Goal: Transaction & Acquisition: Book appointment/travel/reservation

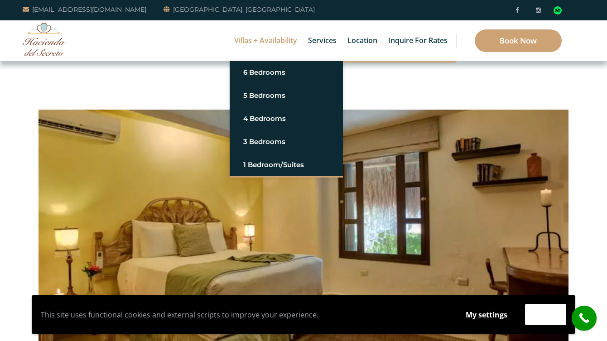
click at [260, 42] on link "Villas + Availability" at bounding box center [266, 40] width 72 height 41
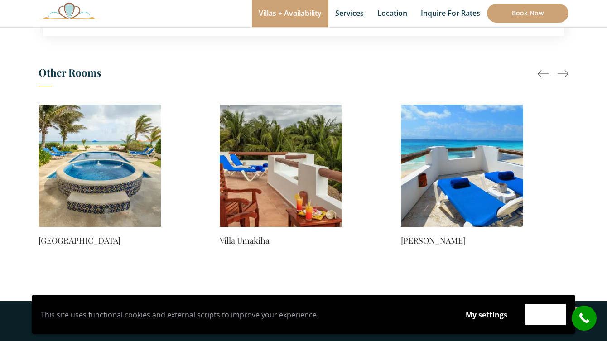
scroll to position [762, 0]
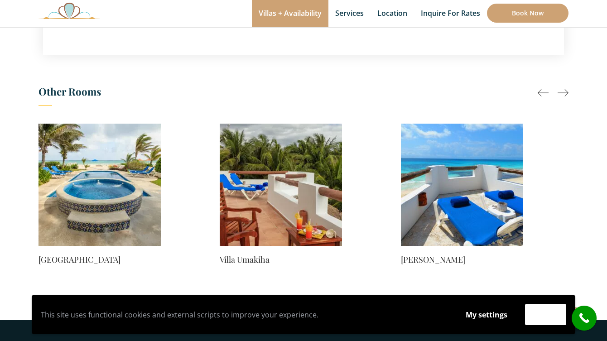
click at [534, 83] on h3 "Other Rooms" at bounding box center [304, 94] width 530 height 23
click at [543, 87] on div at bounding box center [543, 92] width 11 height 11
click at [565, 87] on div at bounding box center [563, 92] width 11 height 11
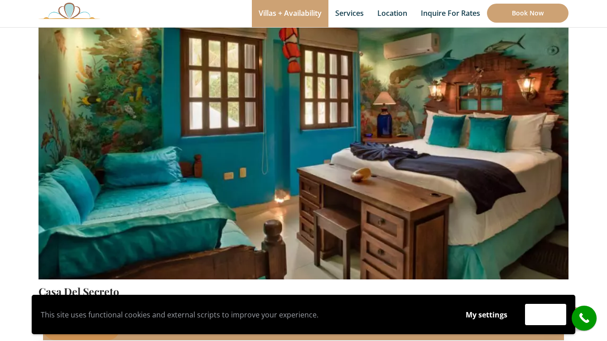
scroll to position [0, 0]
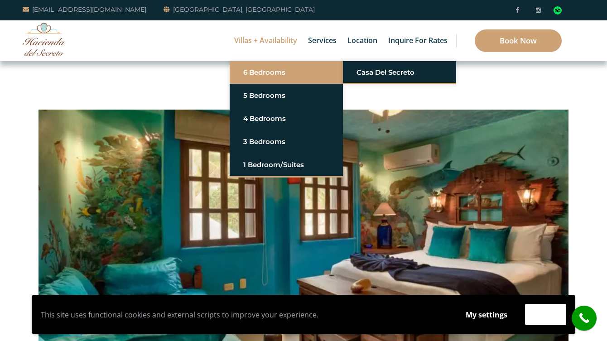
click at [264, 65] on link "6 Bedrooms" at bounding box center [286, 72] width 86 height 16
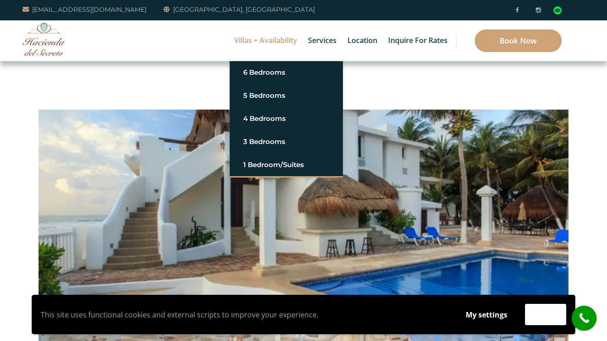
scroll to position [8, 0]
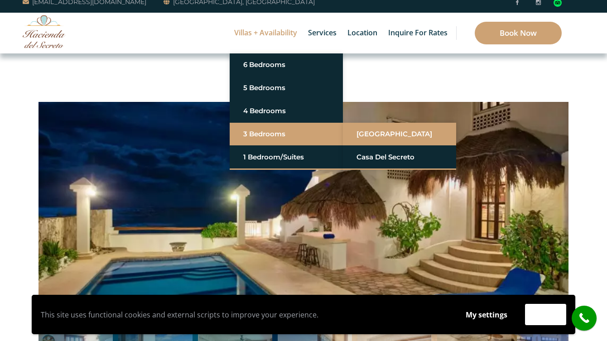
click at [387, 135] on link "[GEOGRAPHIC_DATA]" at bounding box center [400, 134] width 86 height 16
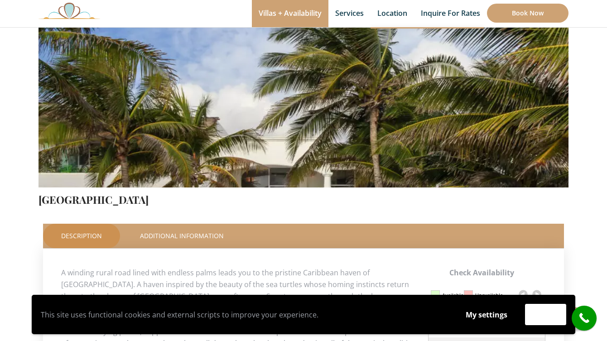
scroll to position [209, 0]
